Goal: Task Accomplishment & Management: Complete application form

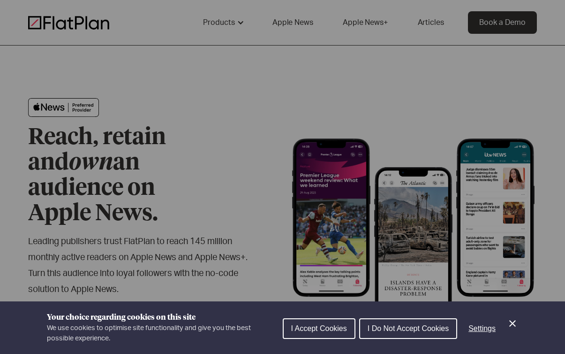
click at [388, 327] on span "I Do Not Accept Cookies" at bounding box center [408, 328] width 81 height 8
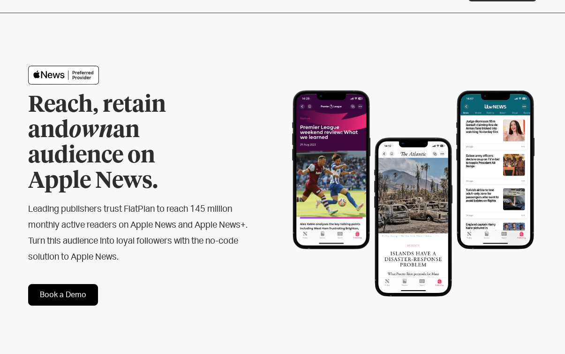
scroll to position [36, 0]
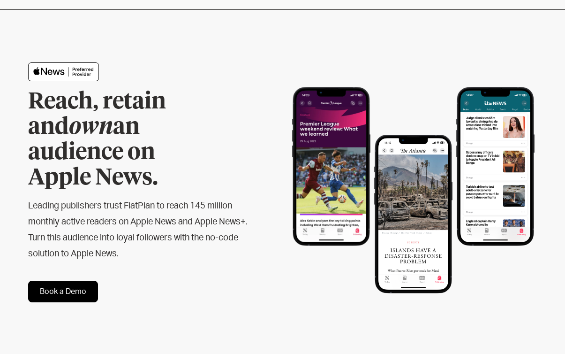
click at [78, 281] on link "Book a Demo" at bounding box center [63, 292] width 70 height 22
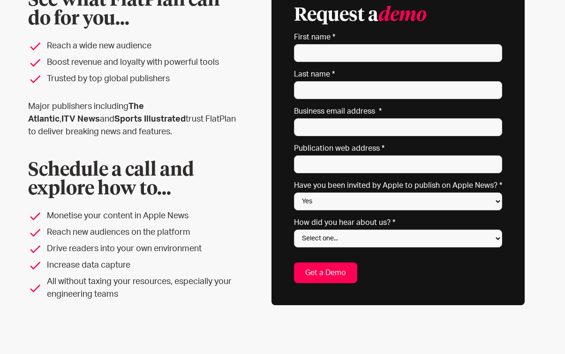
scroll to position [108, 0]
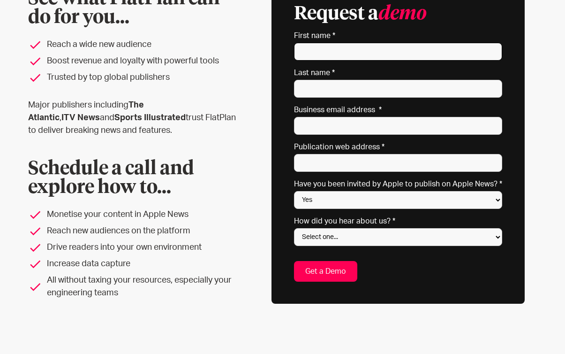
click at [332, 52] on input "First name *" at bounding box center [398, 52] width 208 height 18
type input "[PERSON_NAME]"
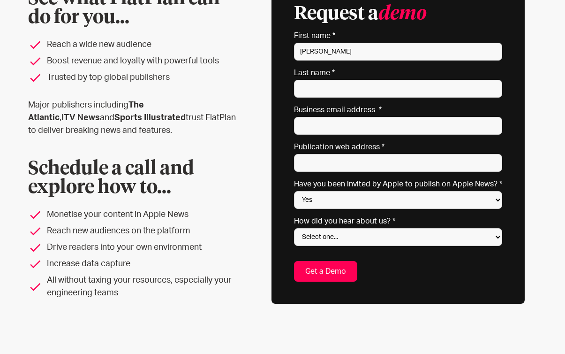
type input "Crow"
type input "[EMAIL_ADDRESS][DOMAIN_NAME]"
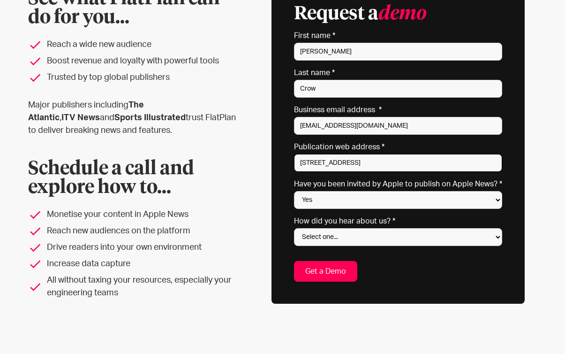
click at [376, 163] on input "[STREET_ADDRESS]" at bounding box center [398, 163] width 208 height 18
type input "[DOMAIN_NAME]"
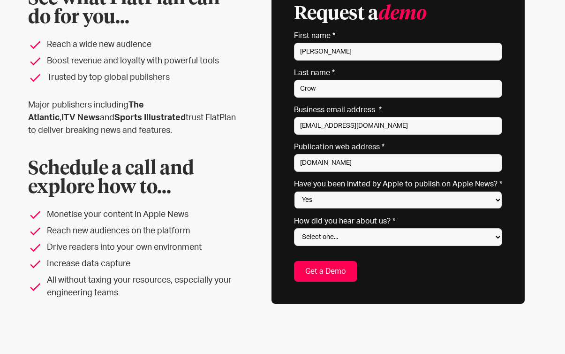
click at [355, 198] on select "Yes No Not sure" at bounding box center [398, 200] width 208 height 18
select select "No"
click at [296, 191] on select "Yes No Not sure" at bounding box center [398, 200] width 208 height 18
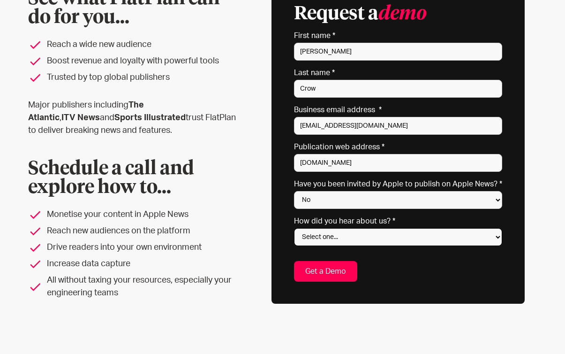
click at [384, 236] on select "Select one... Search engine (Google, DuckDuckGo etc) Apple website Google Ad Li…" at bounding box center [398, 237] width 208 height 18
select select "Apple website"
click at [296, 228] on select "Select one... Search engine (Google, DuckDuckGo etc) Apple website Google Ad Li…" at bounding box center [398, 237] width 208 height 18
click at [327, 267] on input "Get a Demo" at bounding box center [325, 271] width 63 height 21
type input "Please wait..."
